Goal: Transaction & Acquisition: Purchase product/service

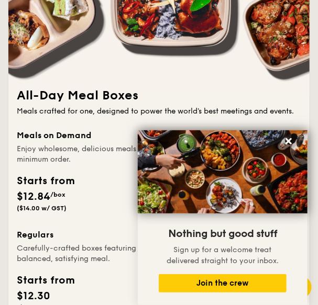
scroll to position [1382, 0]
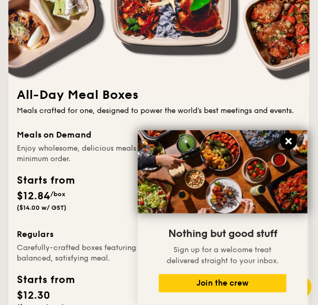
click at [287, 142] on icon at bounding box center [288, 141] width 6 height 6
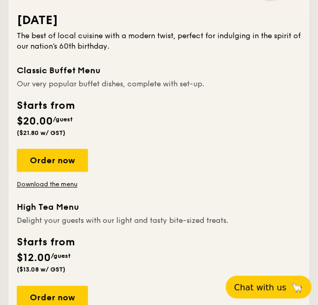
scroll to position [377, 0]
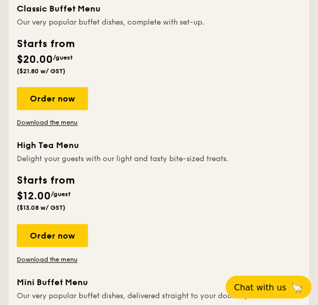
click at [97, 165] on div "Delight your guests with our light and tasty bite-sized treats." at bounding box center [159, 159] width 284 height 10
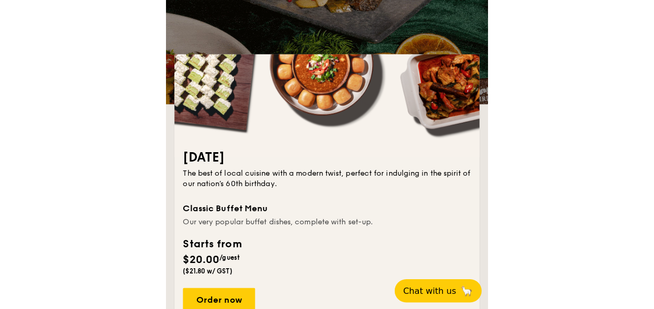
scroll to position [0, 0]
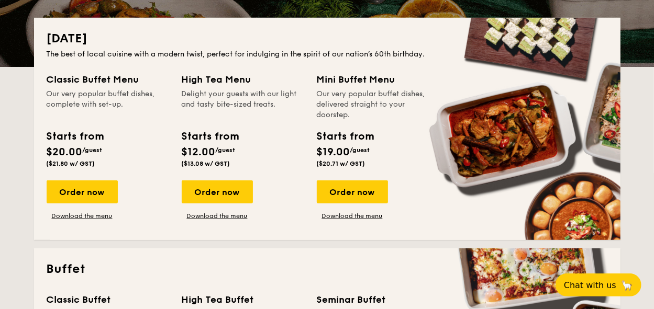
scroll to position [188, 0]
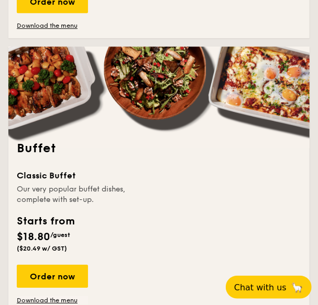
scroll to position [1005, 0]
